Goal: Download file/media

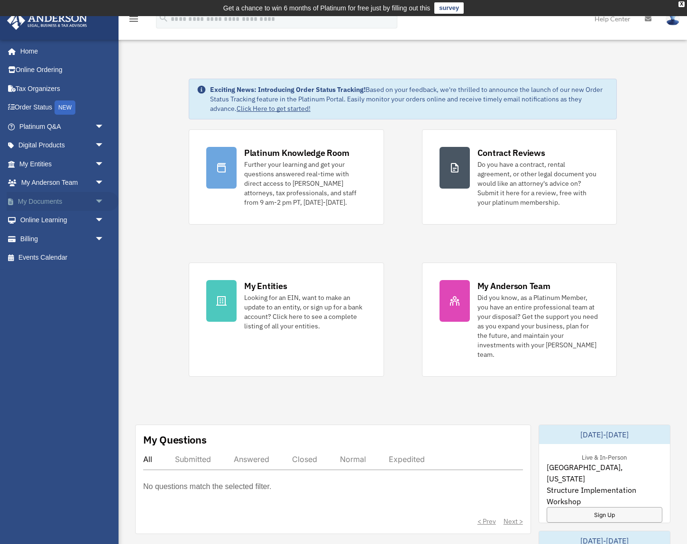
click at [61, 200] on link "My Documents arrow_drop_down" at bounding box center [63, 201] width 112 height 19
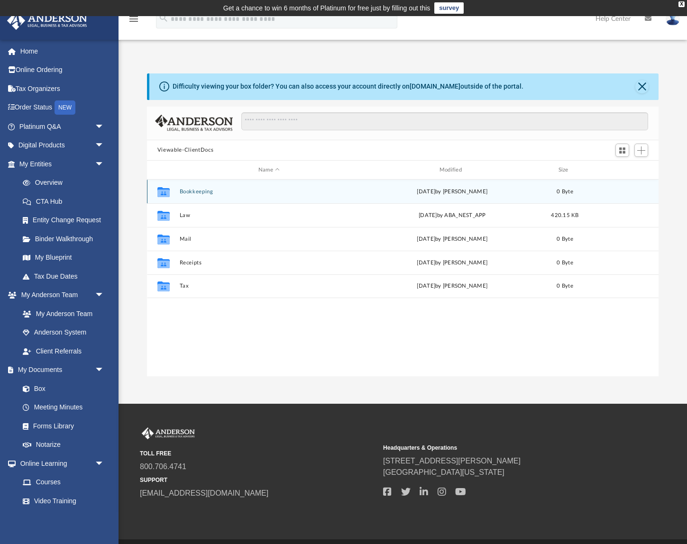
scroll to position [216, 512]
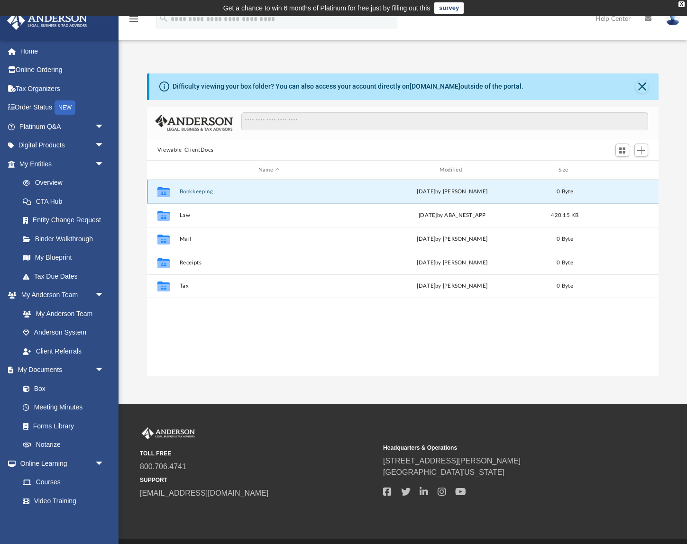
click at [212, 193] on button "Bookkeeping" at bounding box center [268, 192] width 179 height 6
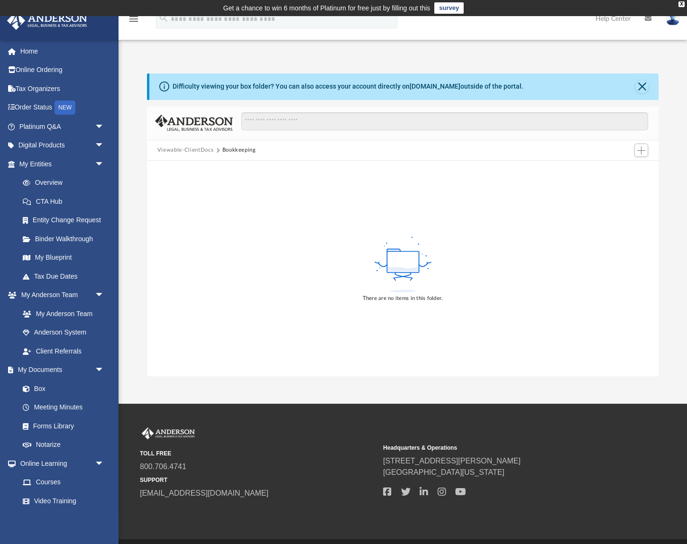
click at [193, 150] on button "Viewable-ClientDocs" at bounding box center [185, 150] width 56 height 9
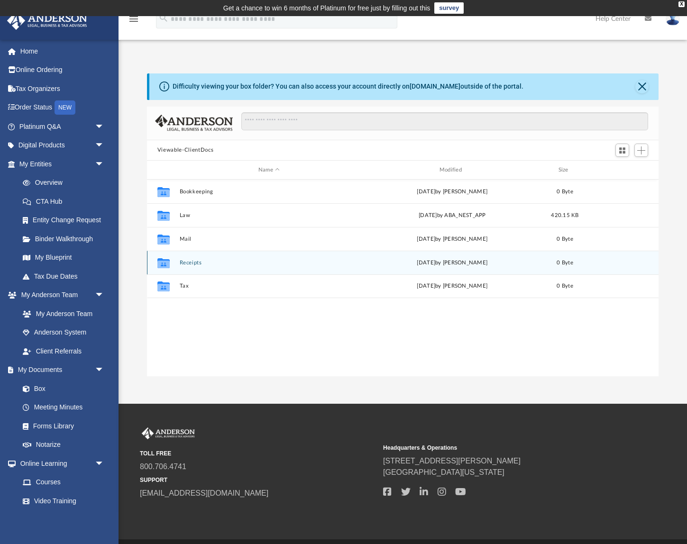
click at [202, 267] on div "Collaborated Folder Receipts Thu May 19 2022 by Chance Truscott 0 Byte" at bounding box center [403, 263] width 512 height 24
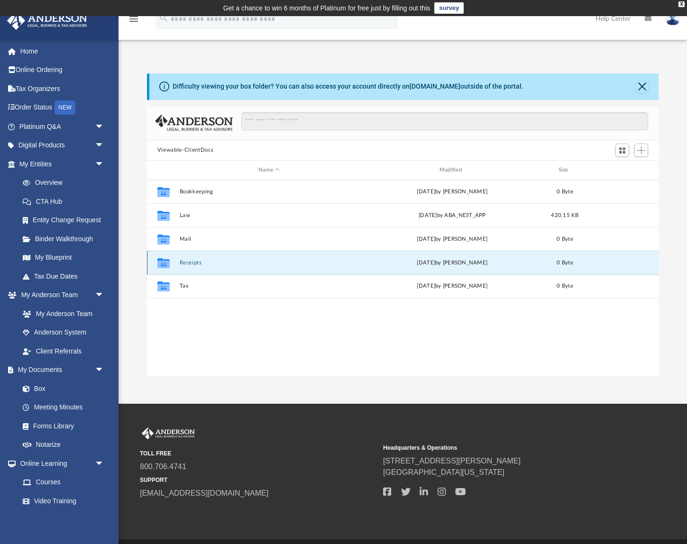
click at [182, 261] on button "Receipts" at bounding box center [268, 263] width 179 height 6
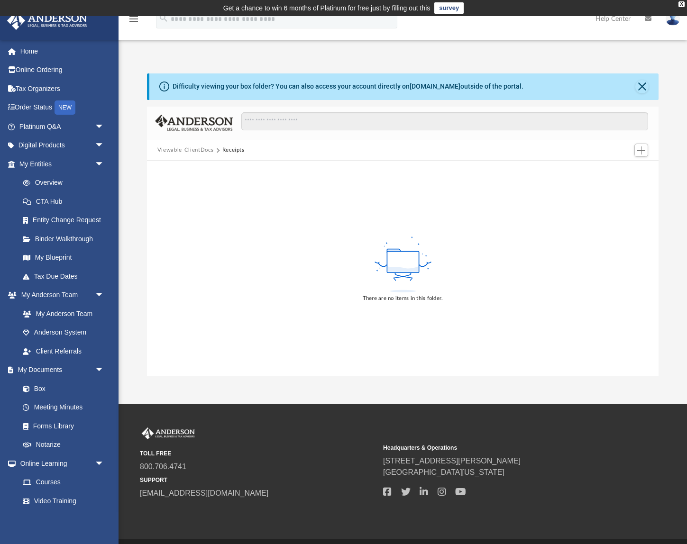
click at [192, 149] on button "Viewable-ClientDocs" at bounding box center [185, 150] width 56 height 9
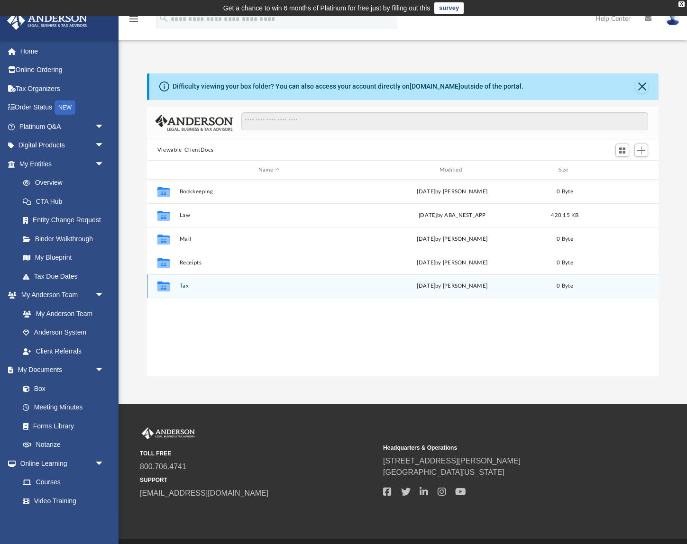
click at [187, 285] on button "Tax" at bounding box center [268, 287] width 179 height 6
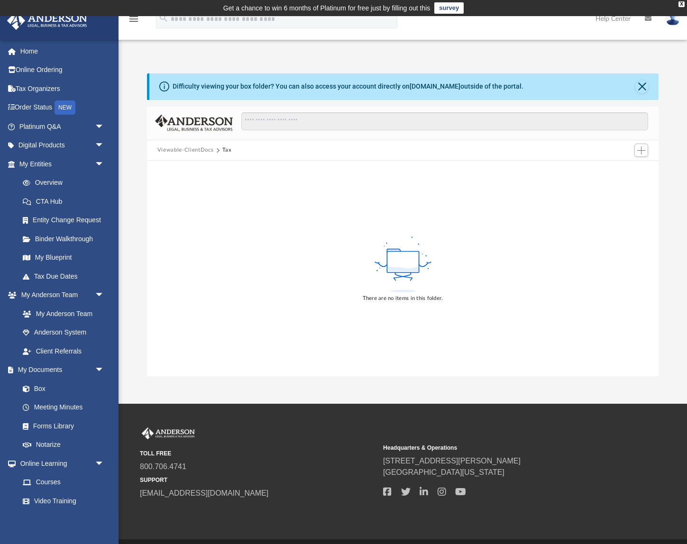
click at [185, 149] on button "Viewable-ClientDocs" at bounding box center [185, 150] width 56 height 9
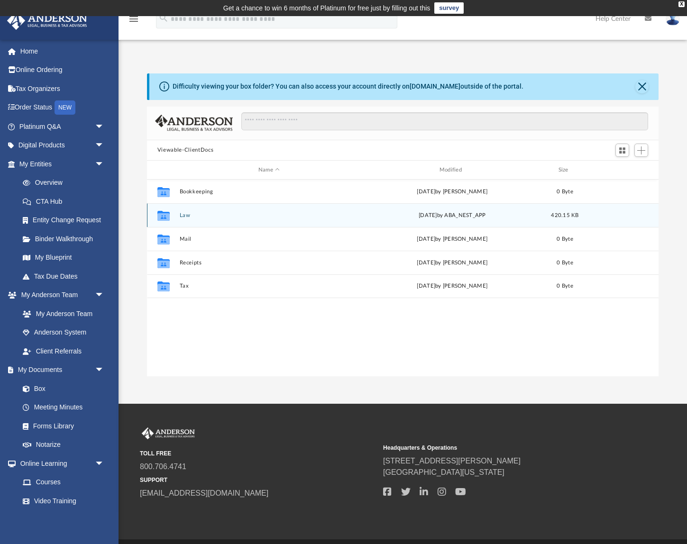
click at [187, 215] on button "Law" at bounding box center [268, 215] width 179 height 6
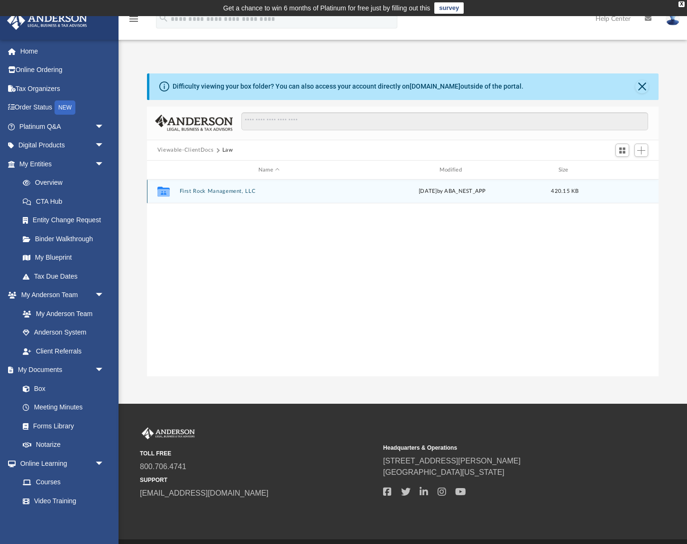
click at [207, 189] on button "First Rock Management, LLC" at bounding box center [268, 192] width 179 height 6
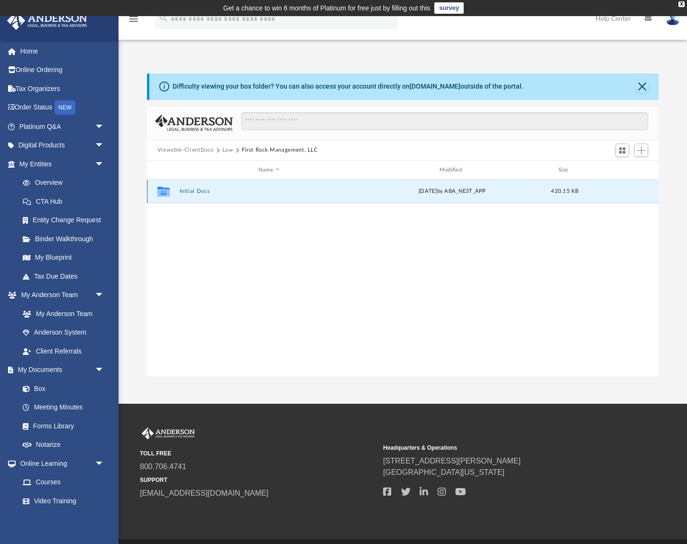
click at [193, 192] on button "Initial Docs" at bounding box center [268, 192] width 179 height 6
click at [229, 191] on button "First Rock Management, LLC - Filed Articles.pdf" at bounding box center [268, 192] width 179 height 6
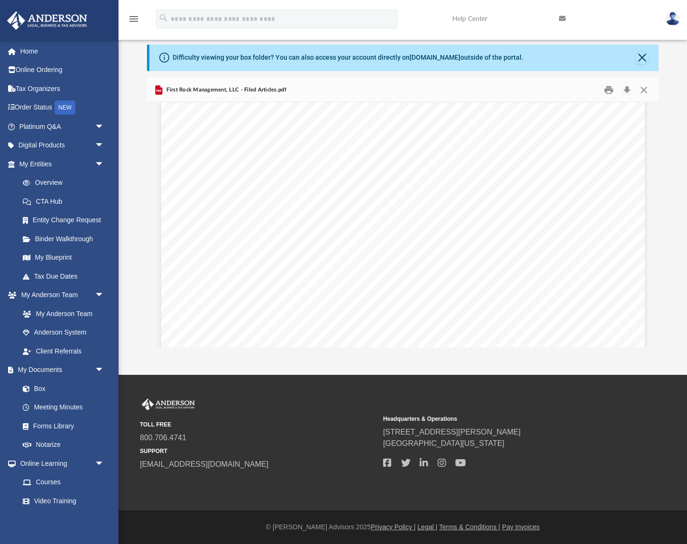
scroll to position [0, 0]
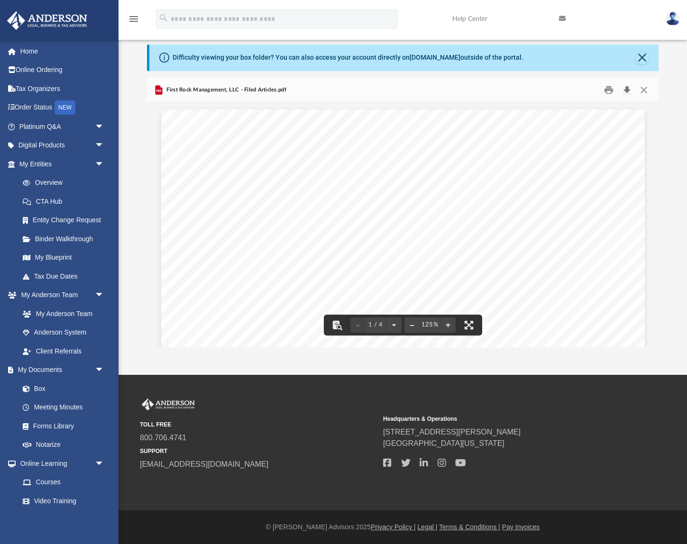
click at [625, 89] on button "Download" at bounding box center [626, 89] width 17 height 15
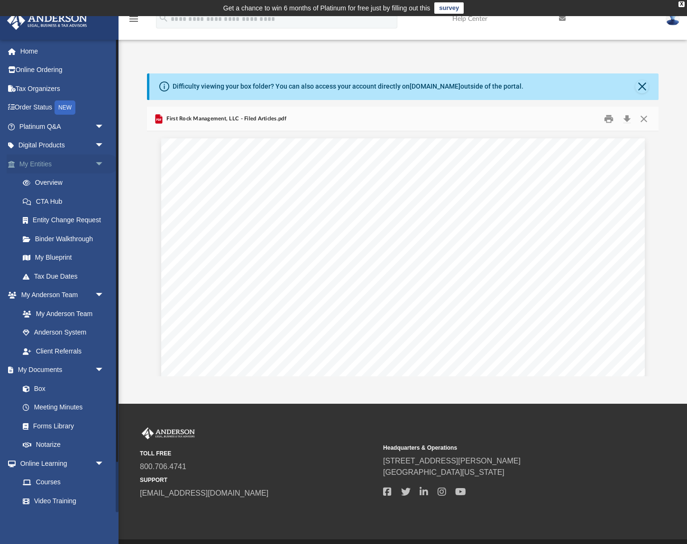
click at [42, 157] on link "My Entities arrow_drop_down" at bounding box center [63, 164] width 112 height 19
click at [62, 170] on link "My Entities arrow_drop_down" at bounding box center [63, 164] width 112 height 19
click at [51, 183] on link "Overview" at bounding box center [65, 183] width 105 height 19
click at [49, 225] on link "Entity Change Request" at bounding box center [65, 220] width 105 height 19
click at [54, 243] on link "Binder Walkthrough" at bounding box center [65, 238] width 105 height 19
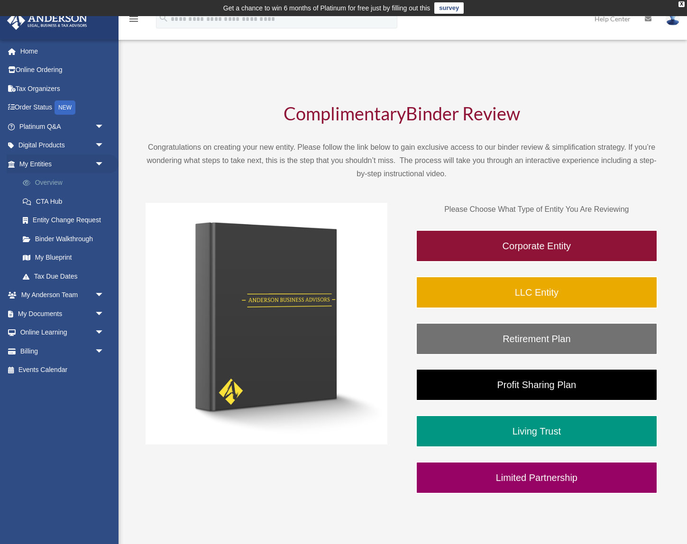
click at [54, 183] on link "Overview" at bounding box center [65, 183] width 105 height 19
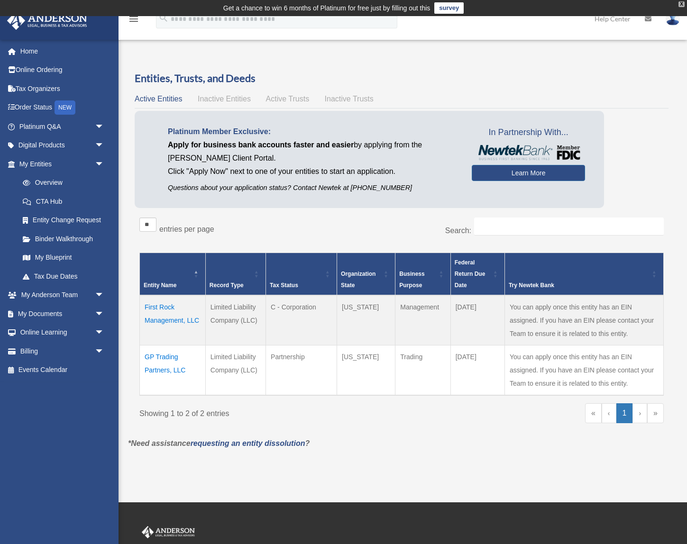
click at [682, 5] on div "X" at bounding box center [681, 4] width 6 height 6
